Goal: Task Accomplishment & Management: Use online tool/utility

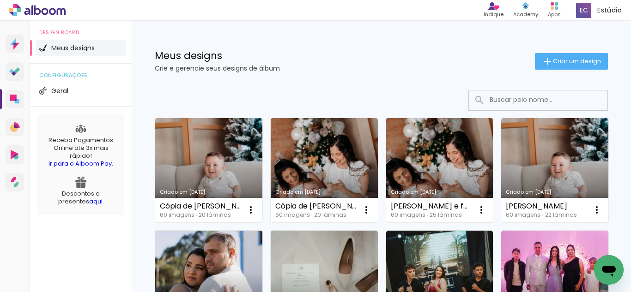
click at [428, 151] on link "Criado em [DATE]" at bounding box center [439, 170] width 107 height 104
